Goal: Obtain resource: Obtain resource

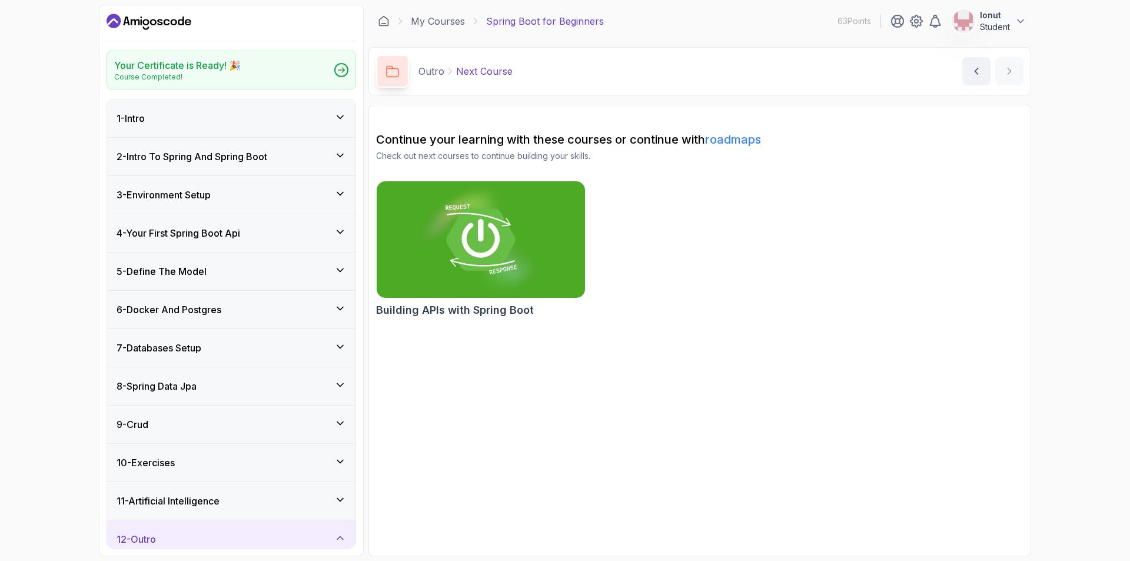
click at [1012, 28] on button "Ionut Student" at bounding box center [989, 21] width 75 height 24
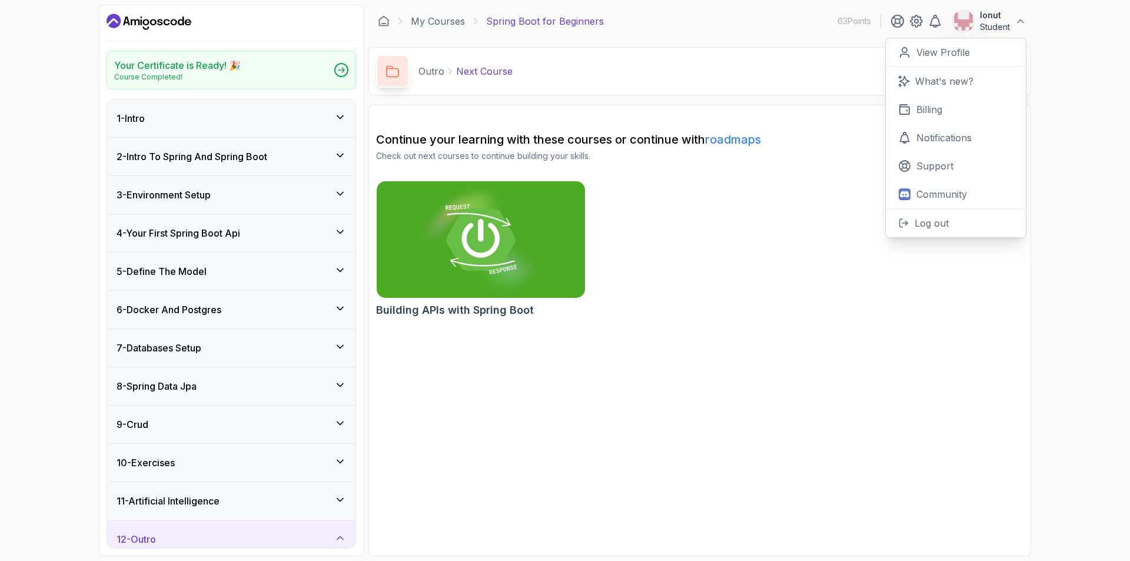
click at [1010, 24] on button "Ionut Student" at bounding box center [989, 21] width 75 height 24
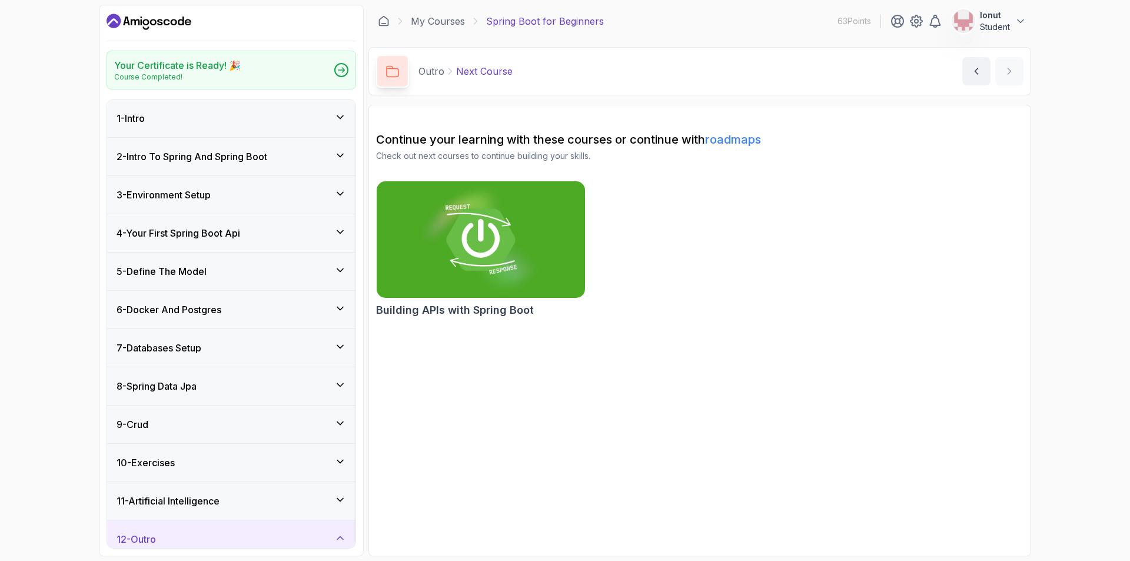
click at [994, 19] on p "Ionut" at bounding box center [995, 15] width 30 height 12
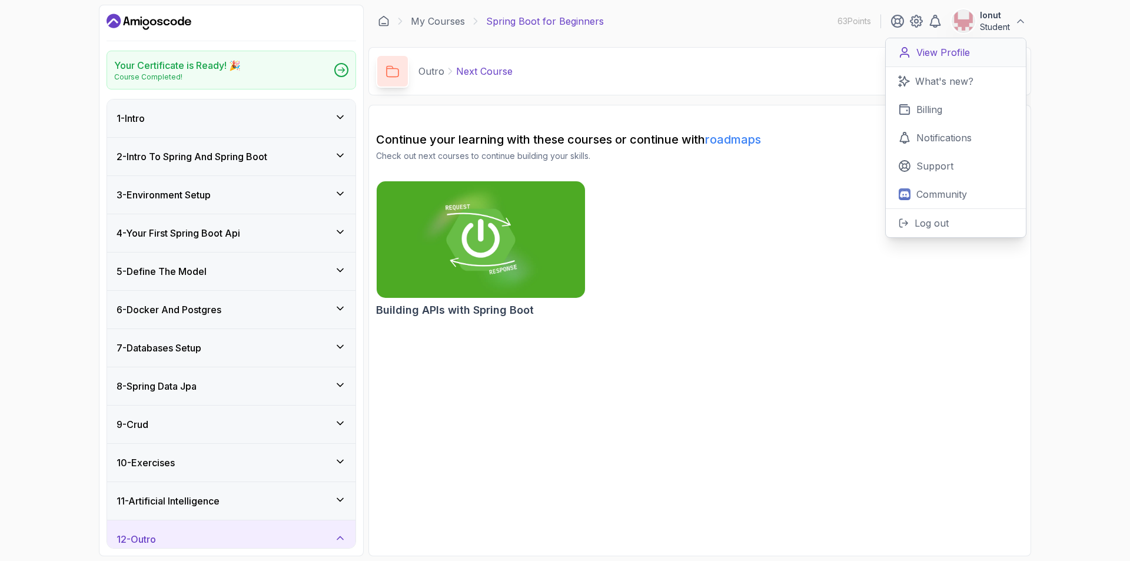
click at [959, 52] on p "View Profile" at bounding box center [944, 52] width 54 height 14
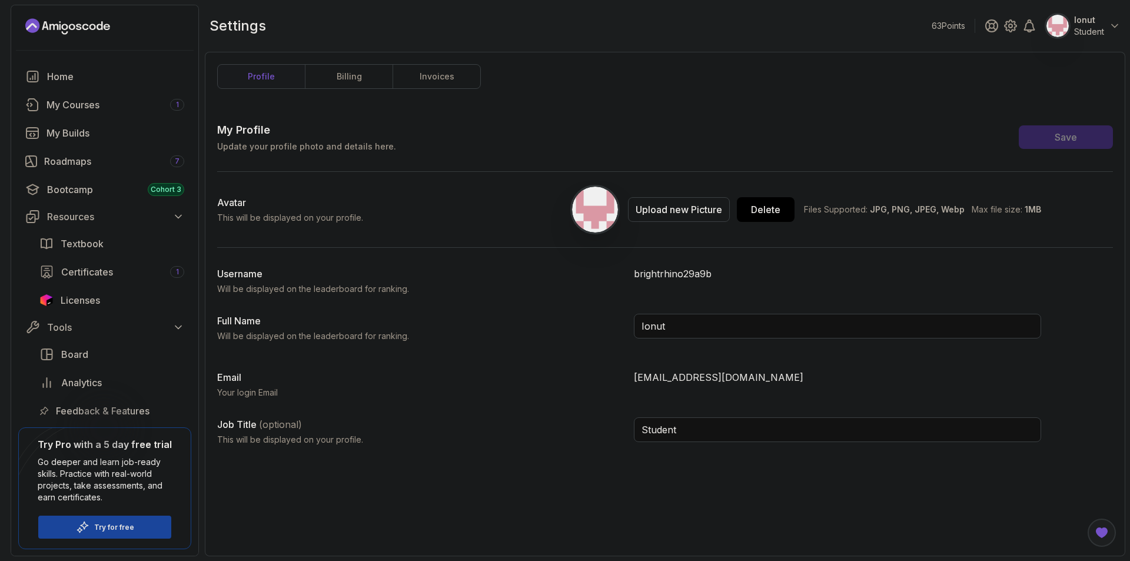
click at [615, 147] on div "My Profile Update your profile photo and details here. Save" at bounding box center [665, 137] width 896 height 31
click at [105, 109] on div "My Courses 1" at bounding box center [116, 105] width 138 height 14
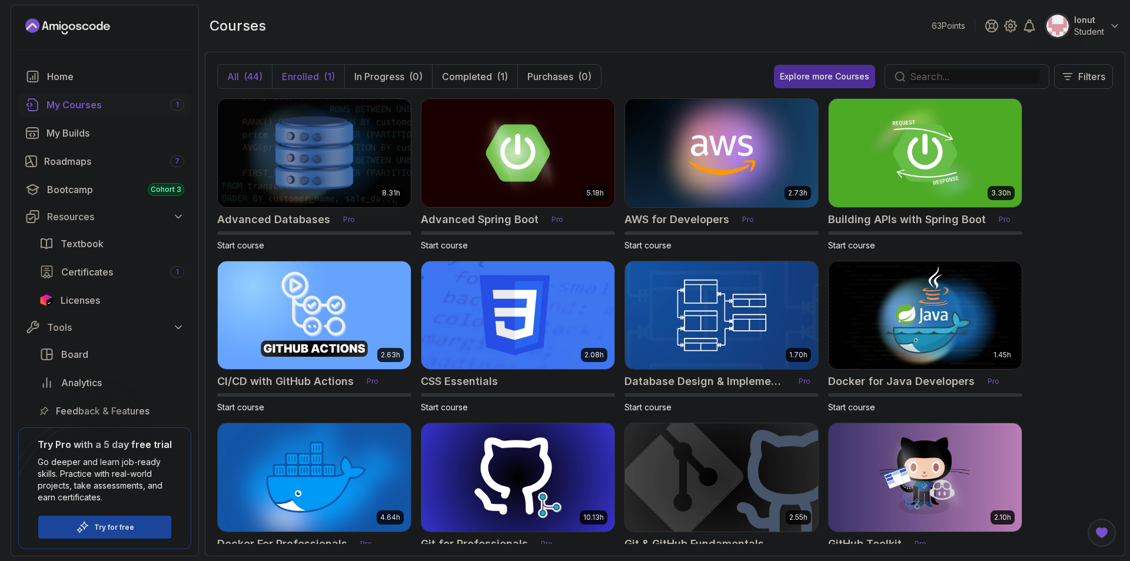
click at [317, 83] on p "Enrolled" at bounding box center [300, 76] width 37 height 14
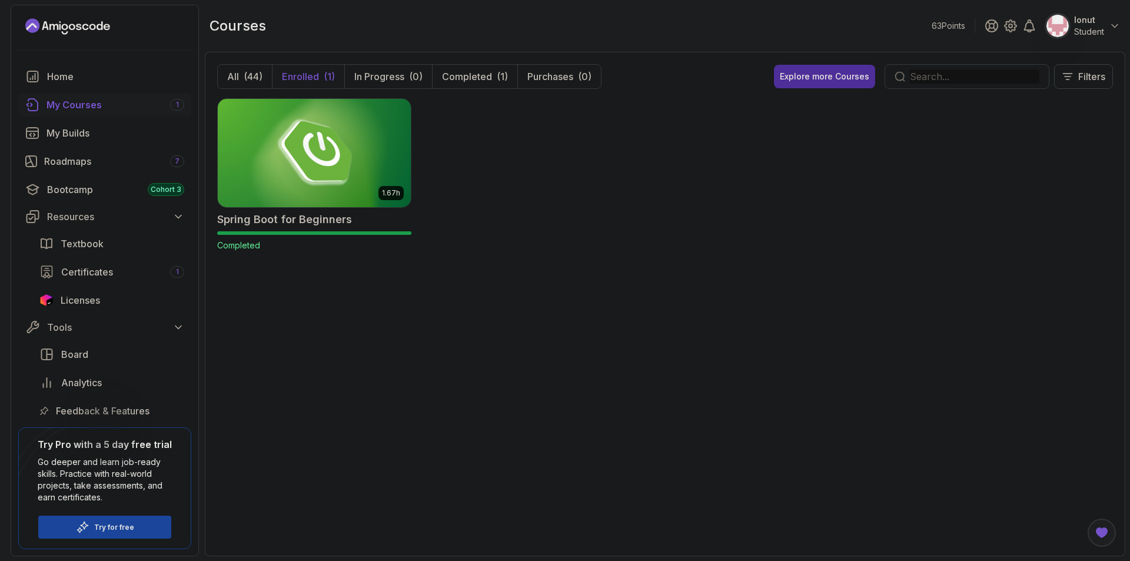
click at [333, 178] on img at bounding box center [314, 153] width 203 height 114
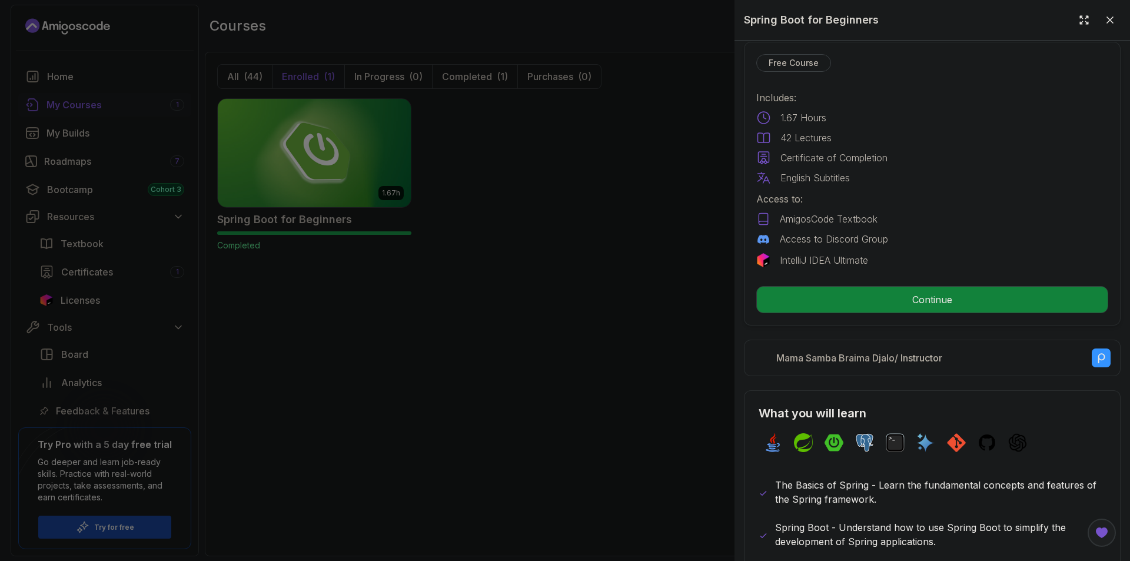
scroll to position [294, 0]
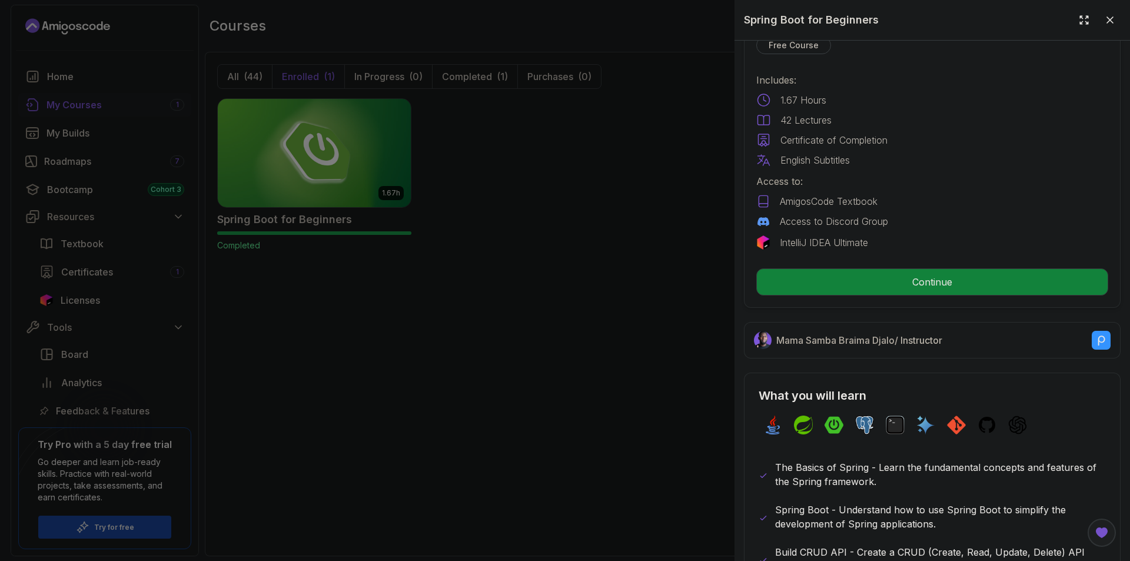
click at [409, 295] on div at bounding box center [565, 280] width 1130 height 561
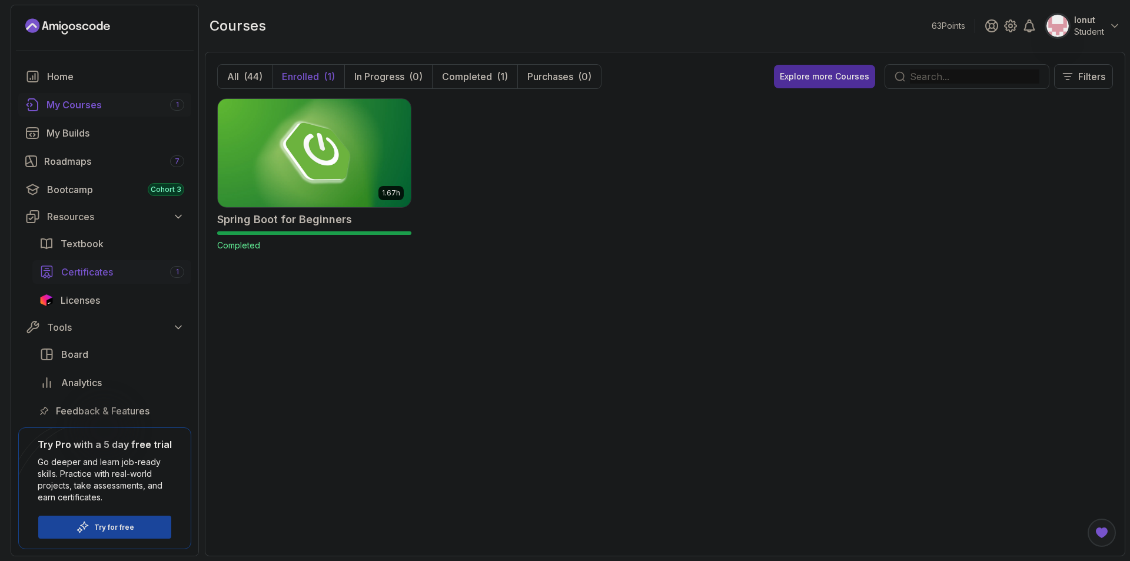
click at [103, 276] on span "Certificates" at bounding box center [87, 272] width 52 height 14
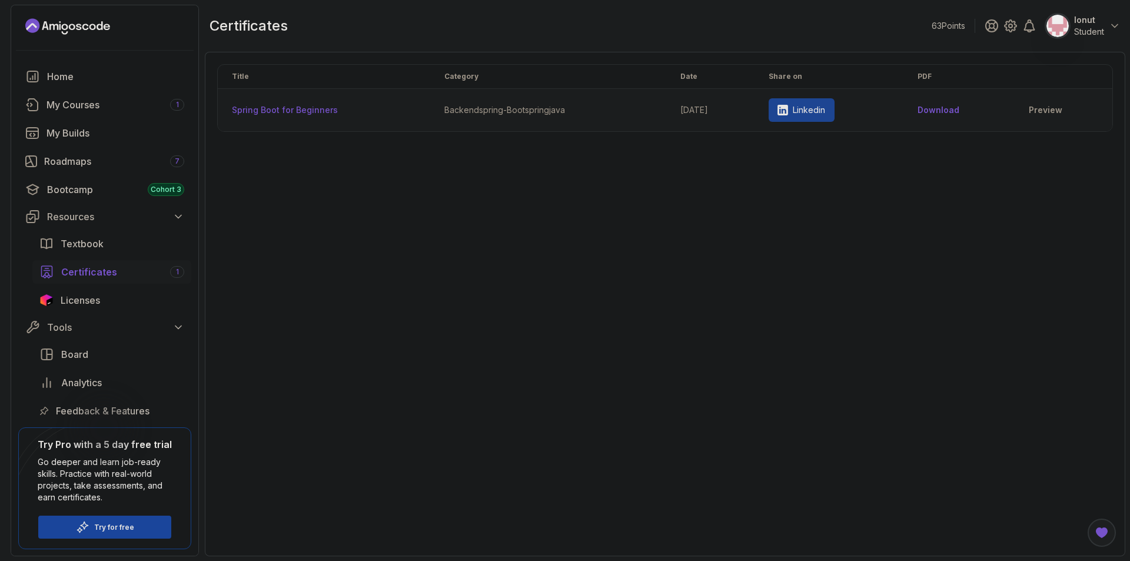
click at [345, 109] on th "Spring Boot for Beginners" at bounding box center [324, 110] width 213 height 43
click at [1046, 106] on link "Preview" at bounding box center [1063, 110] width 69 height 12
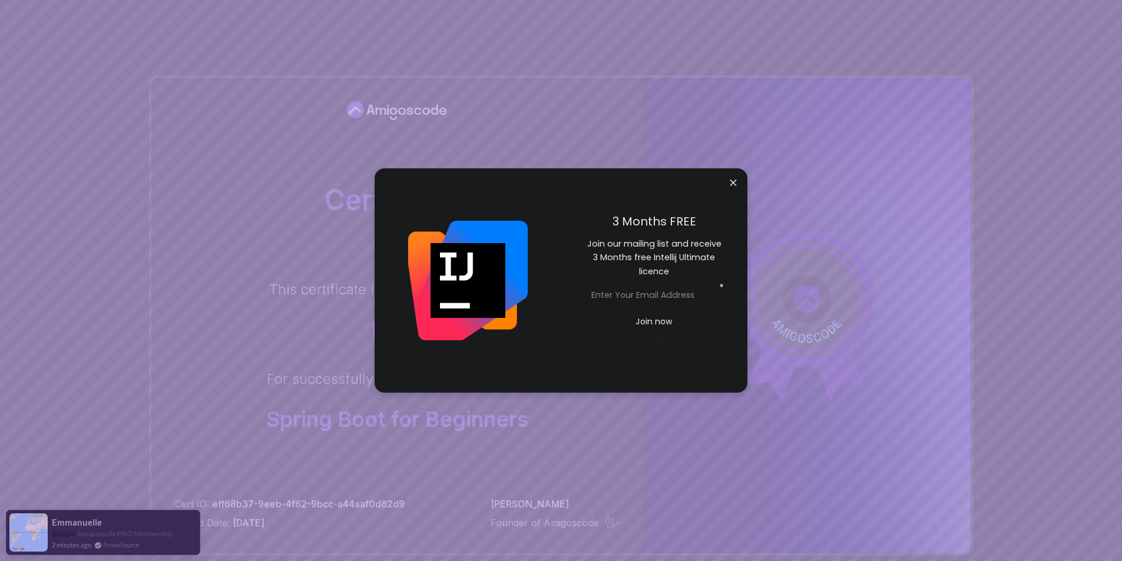
click at [734, 180] on body "Certificate This certificate is proudly presented to: Ionut For successfully co…" at bounding box center [561, 372] width 1122 height 745
